Goal: Check status: Check status

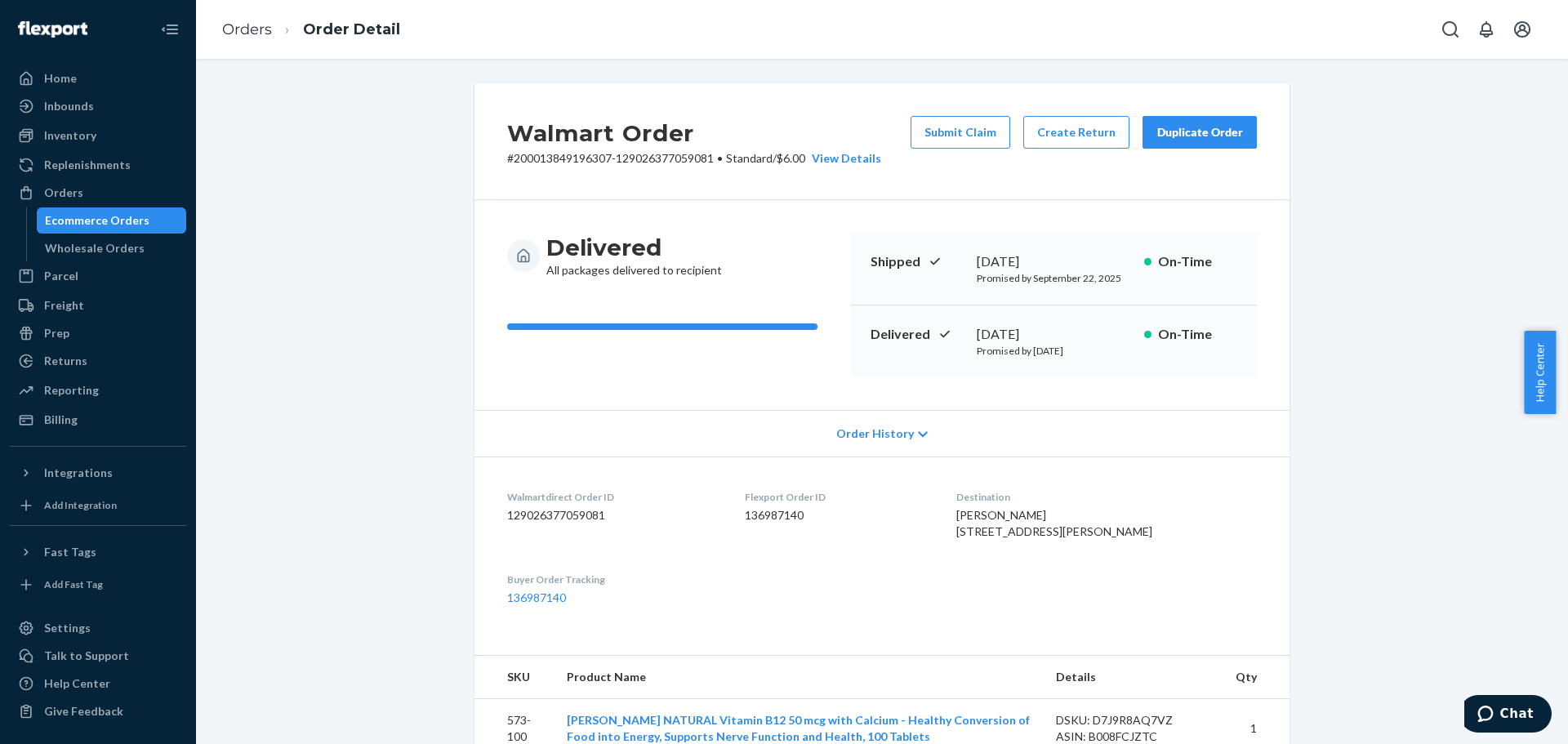
click at [143, 226] on div "Ecommerce Orders" at bounding box center [98, 221] width 104 height 17
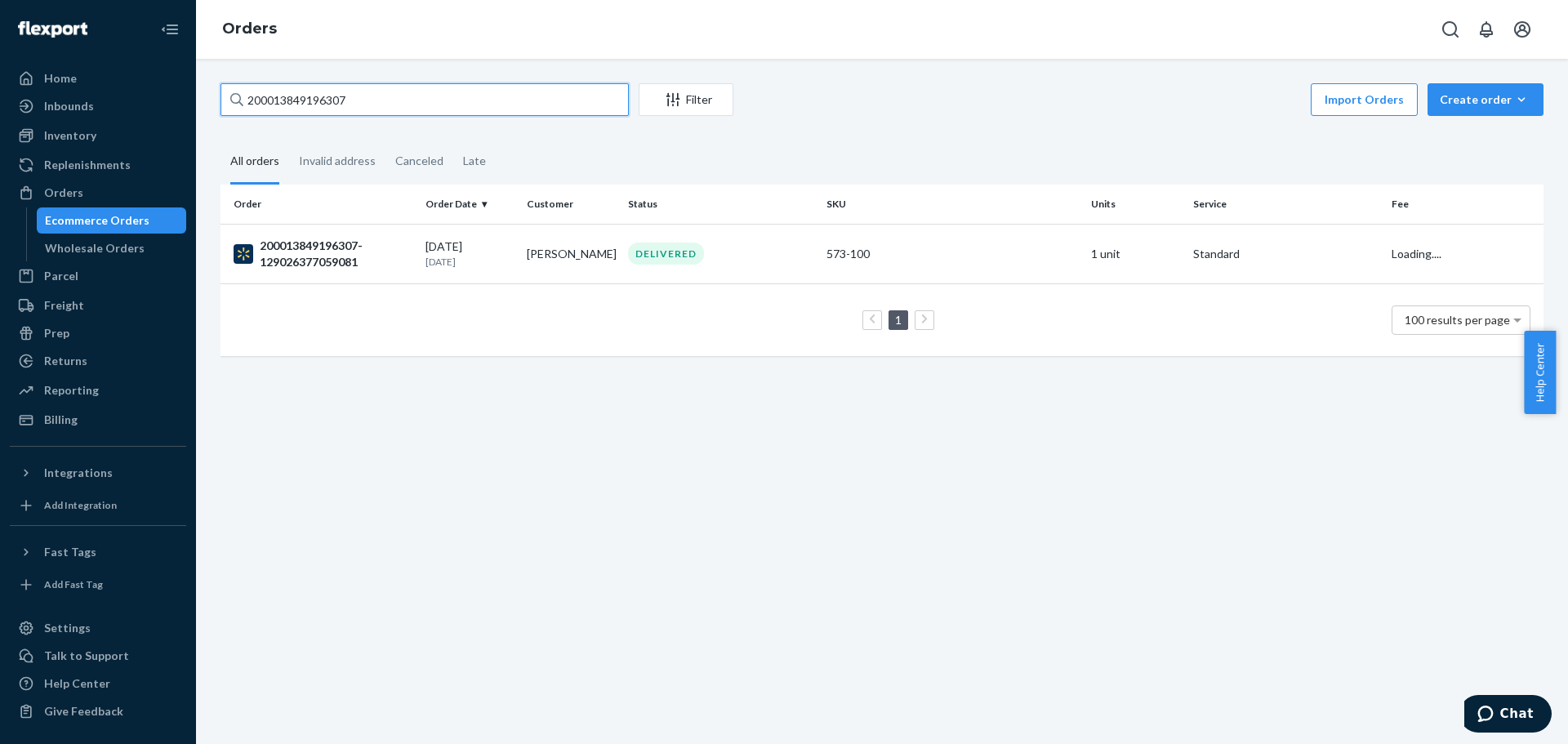
drag, startPoint x: 426, startPoint y: 103, endPoint x: 32, endPoint y: 59, distance: 396.4
click at [32, 59] on div "Home Inbounds Shipping Plans Problems Inventory Products Lot & Expiration Reple…" at bounding box center [784, 372] width 1568 height 744
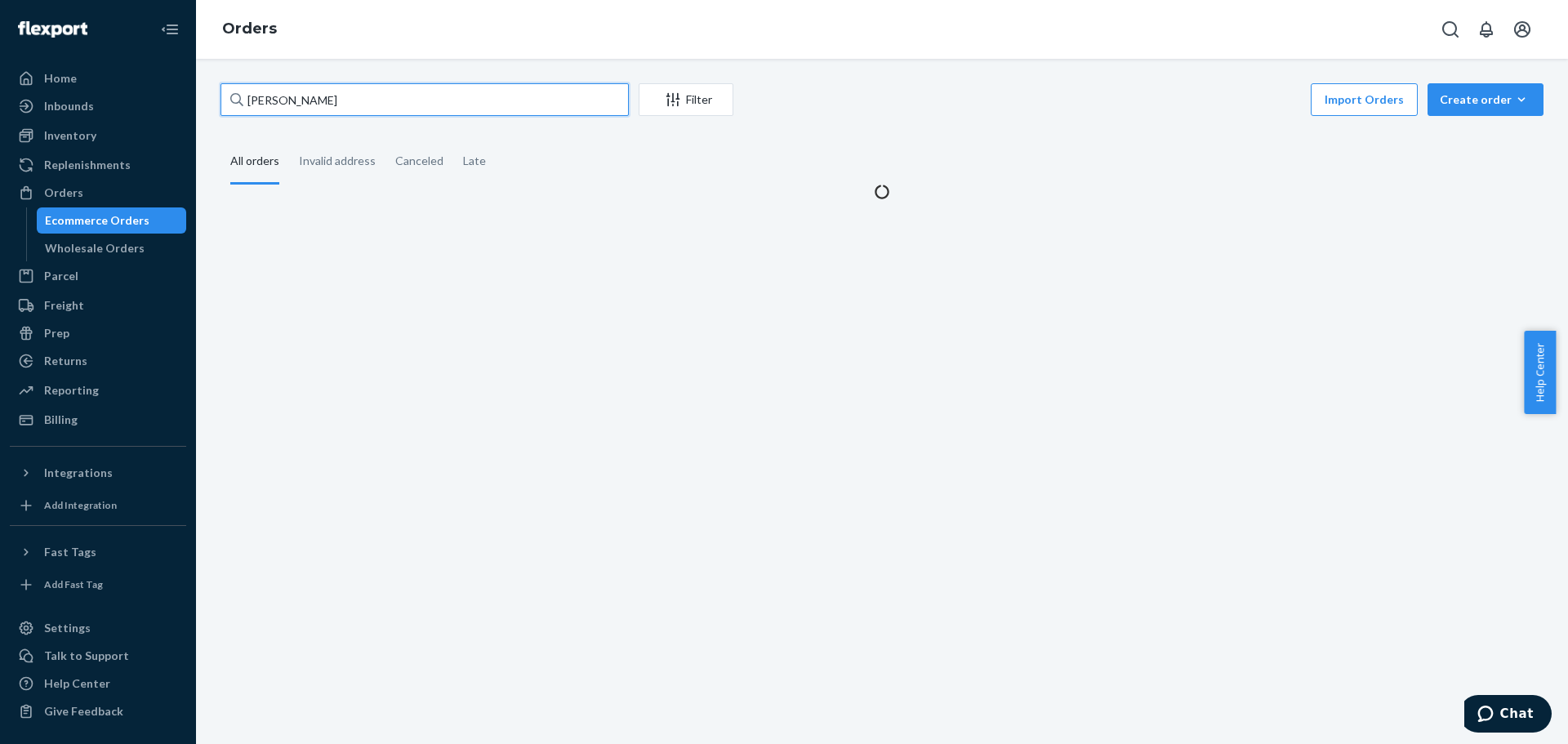
type input "[PERSON_NAME]"
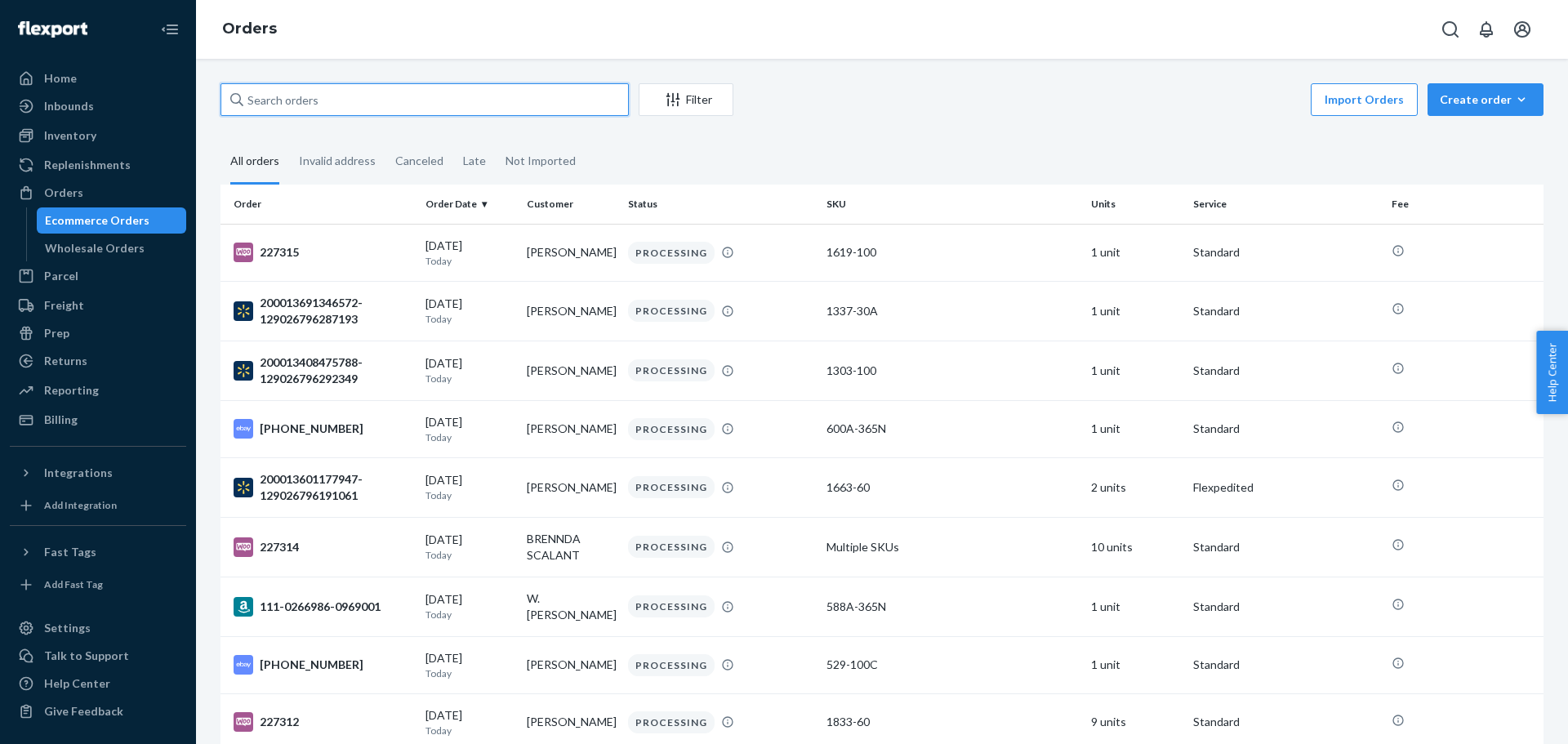
click at [447, 102] on input "text" at bounding box center [425, 100] width 409 height 33
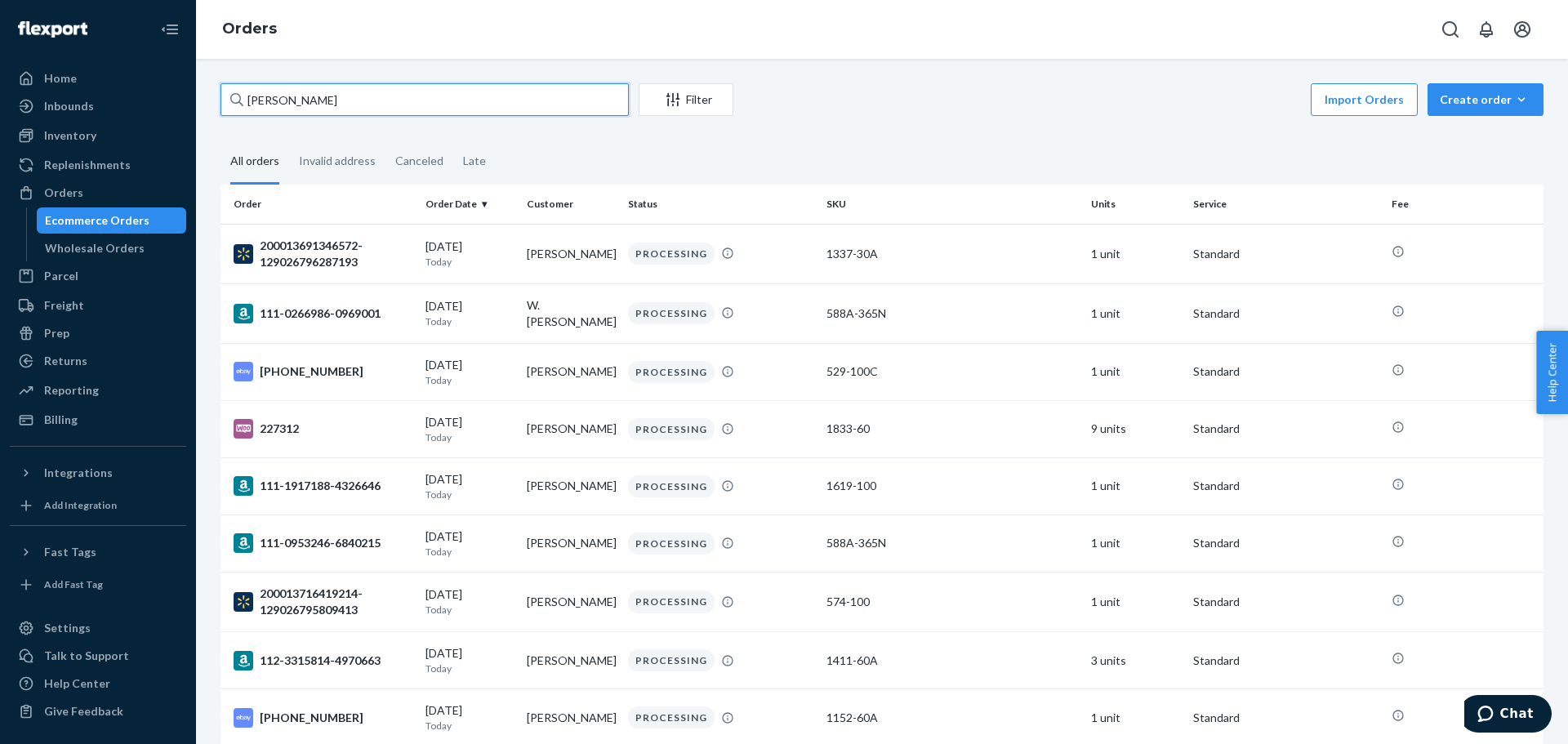
drag, startPoint x: 424, startPoint y: 96, endPoint x: 236, endPoint y: 89, distance: 188.1
click at [236, 89] on div "ANN" at bounding box center [425, 100] width 409 height 33
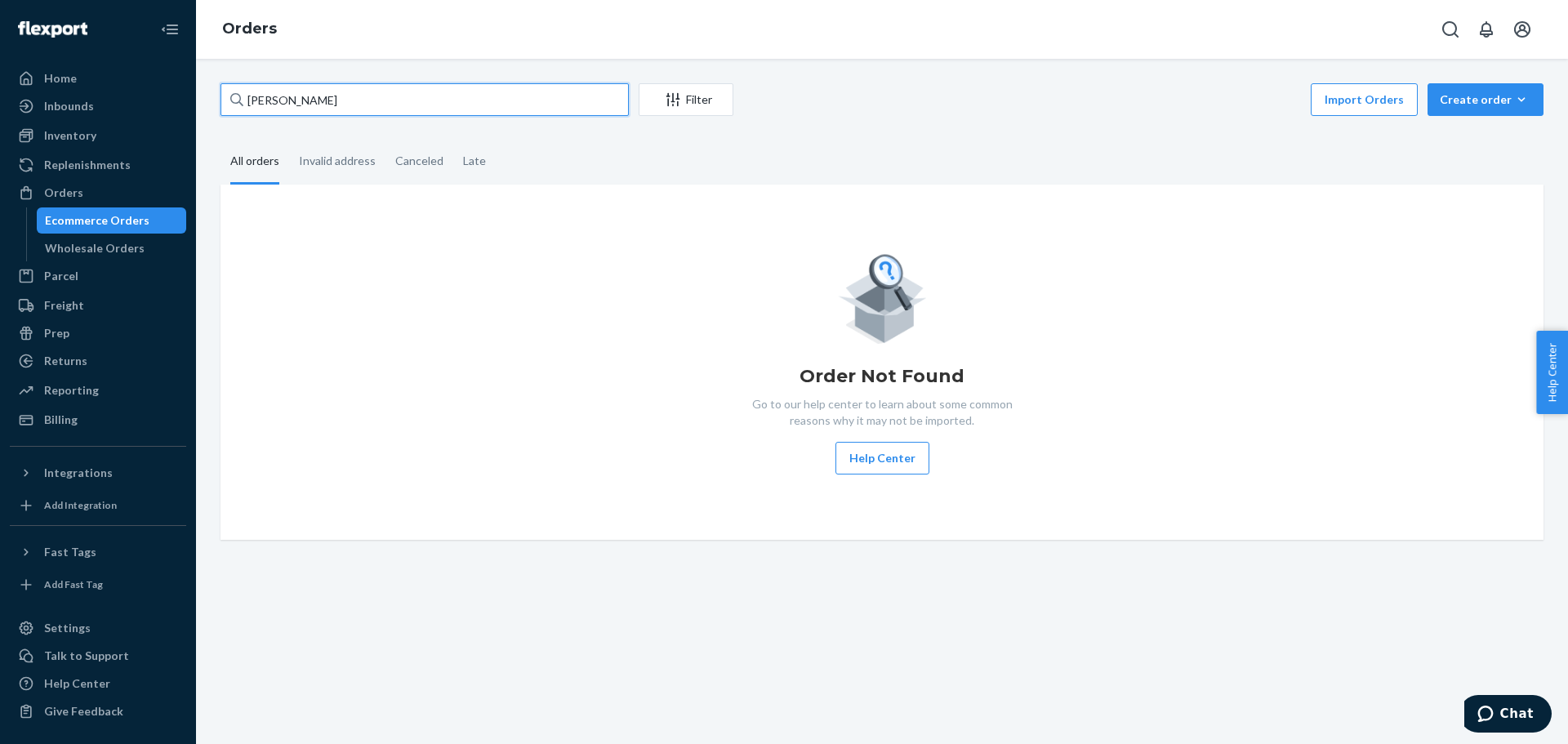
type input "Richard Knox"
